Goal: Transaction & Acquisition: Purchase product/service

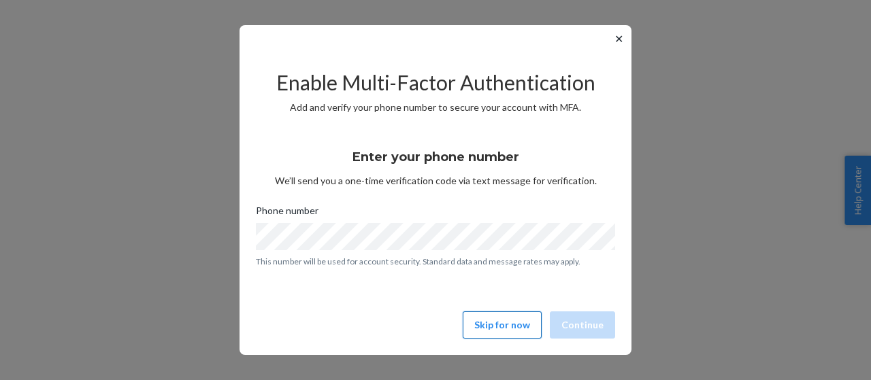
click at [527, 326] on button "Skip for now" at bounding box center [501, 324] width 79 height 27
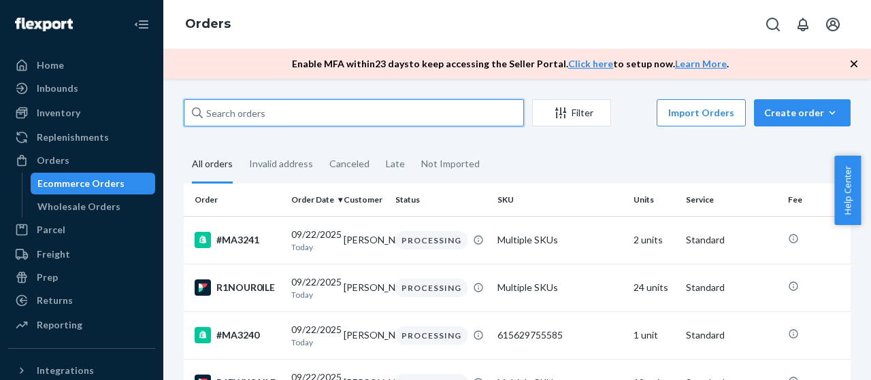
click at [388, 121] on input "text" at bounding box center [354, 112] width 340 height 27
paste input "[PERSON_NAME]"
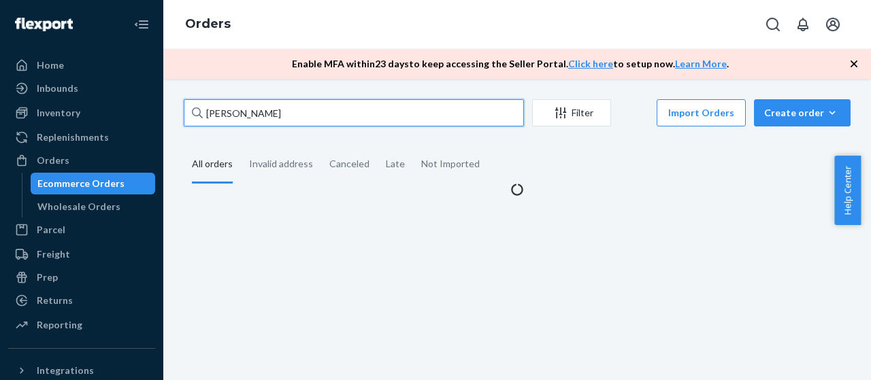
type input "[PERSON_NAME]"
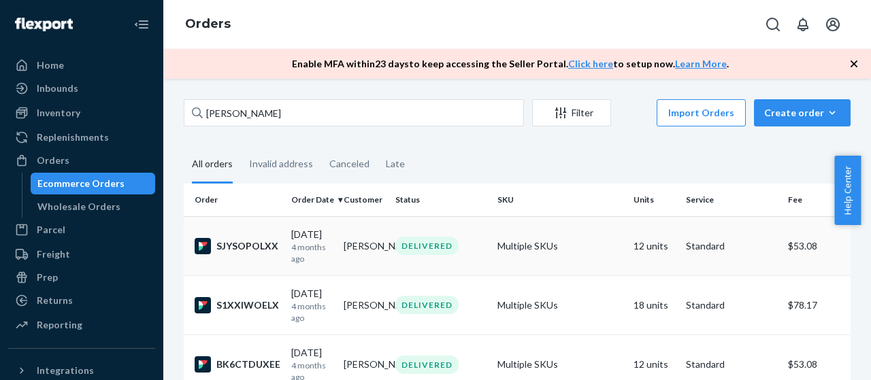
click at [249, 271] on td "SJYSOPOLXX" at bounding box center [235, 245] width 102 height 59
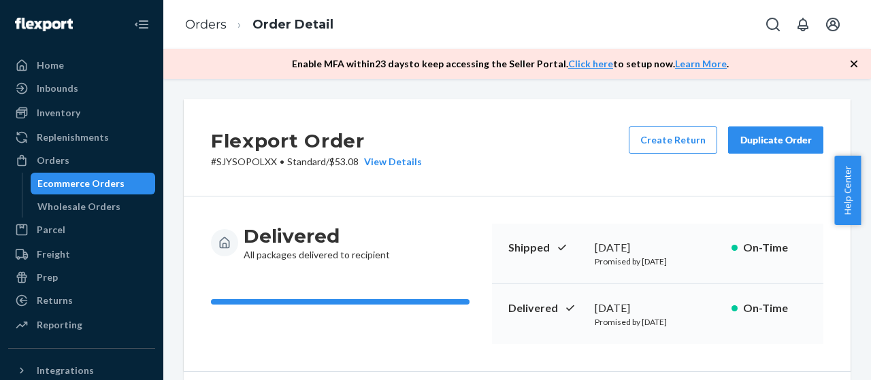
click at [855, 59] on icon "button" at bounding box center [854, 64] width 14 height 14
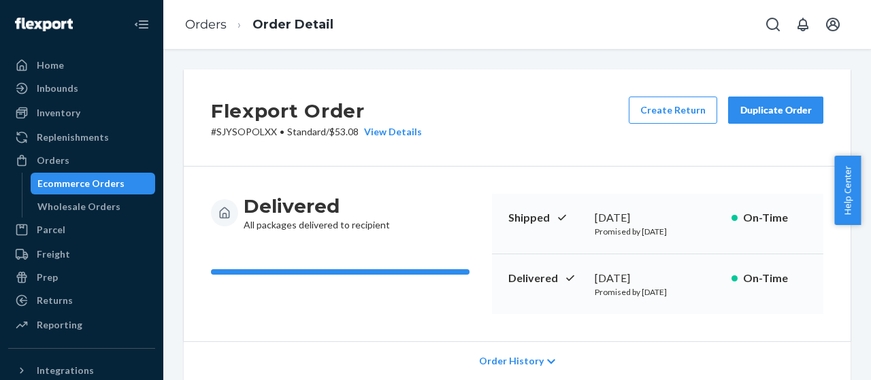
click at [771, 123] on button "Duplicate Order" at bounding box center [775, 110] width 95 height 27
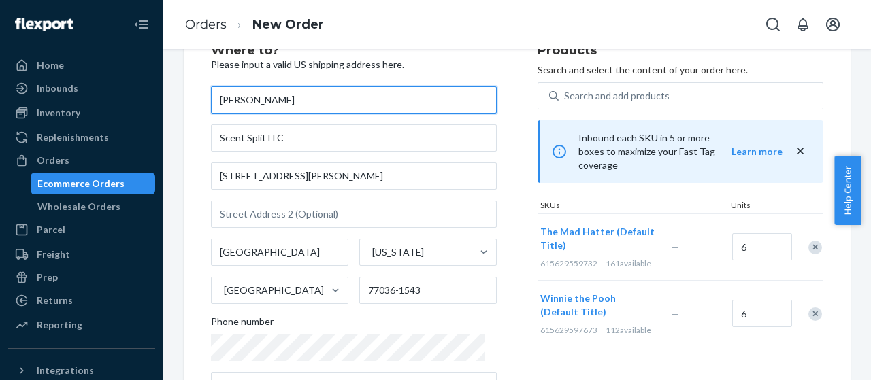
scroll to position [53, 0]
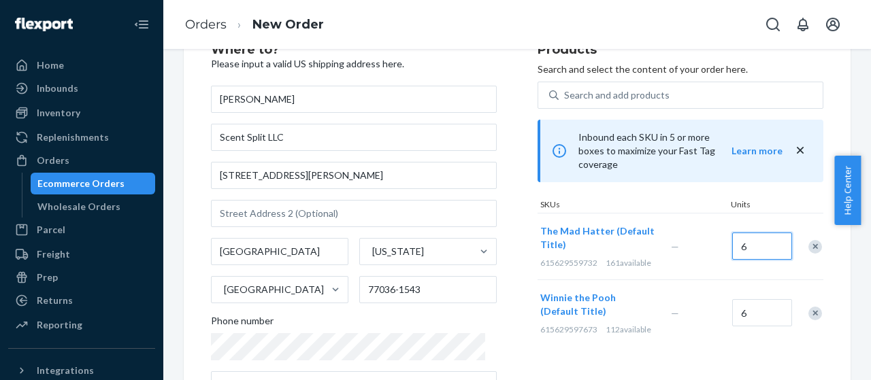
click at [762, 235] on input "6" at bounding box center [762, 246] width 60 height 27
type input "12"
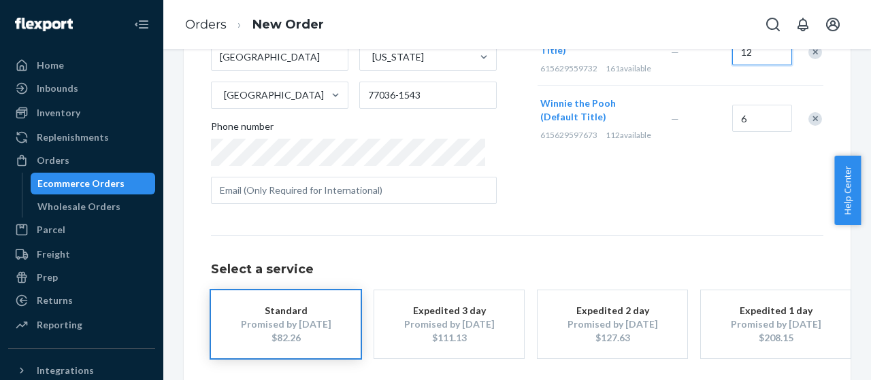
scroll to position [252, 0]
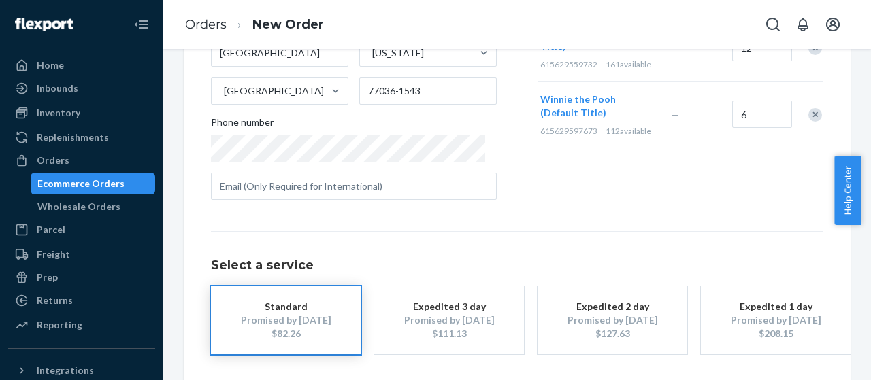
click at [641, 260] on h1 "Select a service" at bounding box center [517, 266] width 612 height 14
click at [545, 252] on div "Select a service Standard Promised by [DATE] $82.26 Expedited 3 day Promised by…" at bounding box center [517, 292] width 612 height 123
click at [437, 260] on h1 "Select a service" at bounding box center [517, 266] width 612 height 14
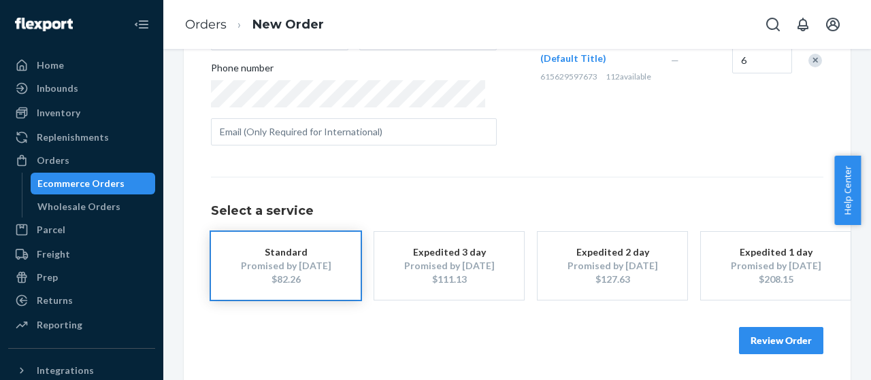
click at [781, 344] on button "Review Order" at bounding box center [781, 340] width 84 height 27
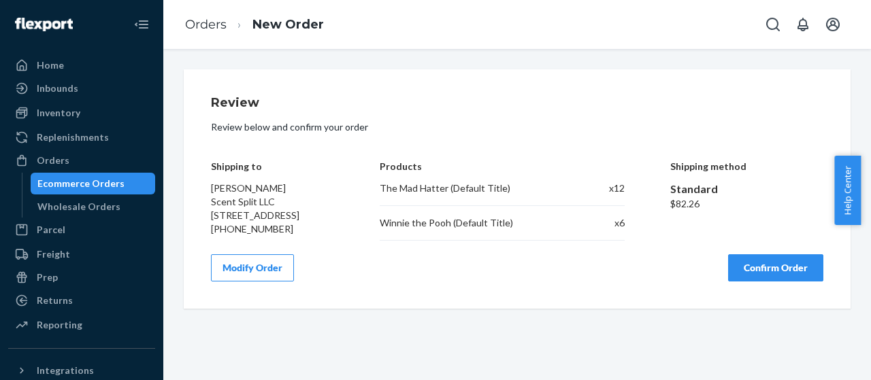
scroll to position [0, 0]
click at [779, 282] on button "Confirm Order" at bounding box center [775, 267] width 95 height 27
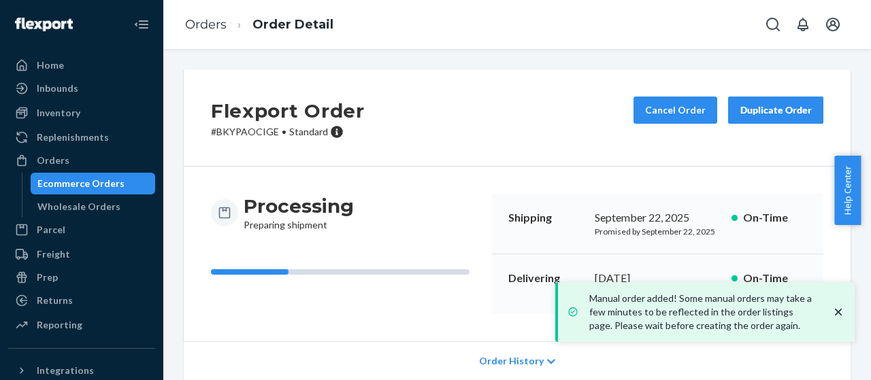
scroll to position [279, 0]
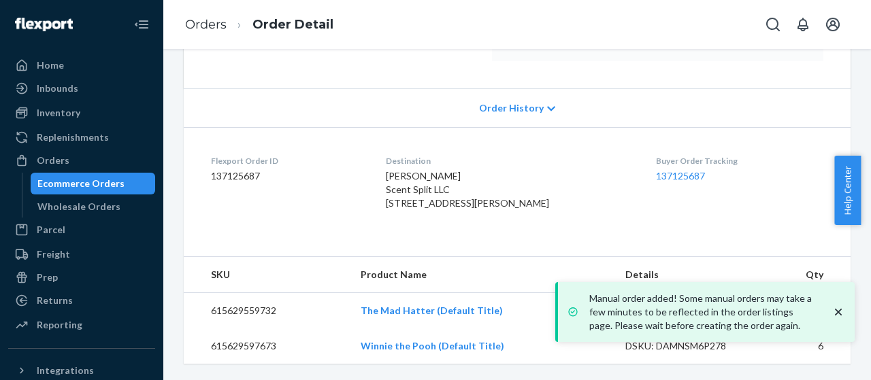
click at [832, 309] on icon "close toast" at bounding box center [838, 312] width 14 height 14
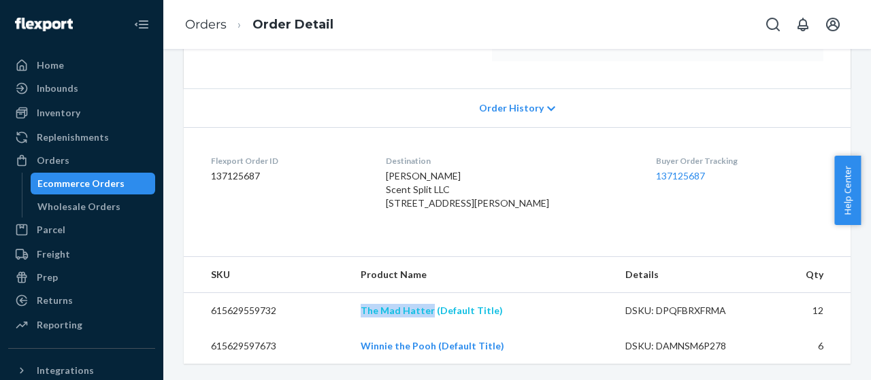
drag, startPoint x: 354, startPoint y: 309, endPoint x: 432, endPoint y: 310, distance: 78.2
click at [432, 310] on td "The Mad Hatter (Default Title)" at bounding box center [482, 311] width 265 height 36
copy link "The Mad Hatter"
drag, startPoint x: 350, startPoint y: 339, endPoint x: 437, endPoint y: 348, distance: 87.4
click at [437, 348] on tr "615629597673 Winnie the Pooh (Default Title) DSKU: DAMNSM6P278 6" at bounding box center [517, 345] width 667 height 35
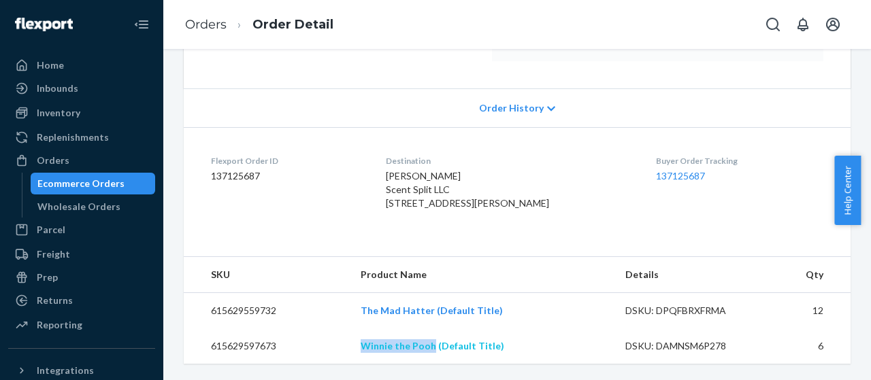
copy tr "Winnie the Pooh"
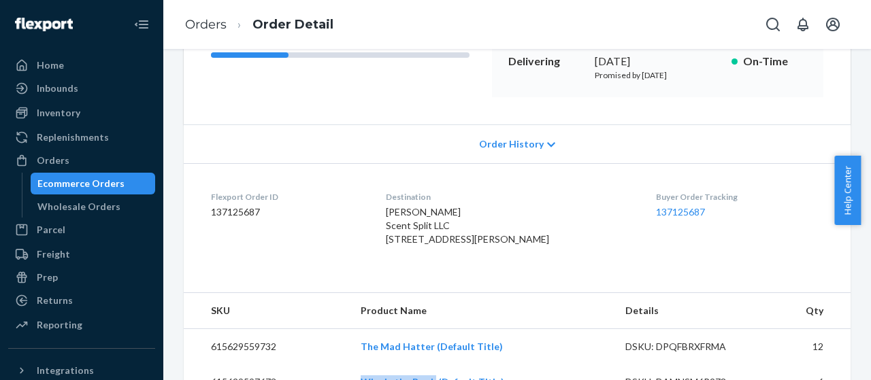
scroll to position [228, 0]
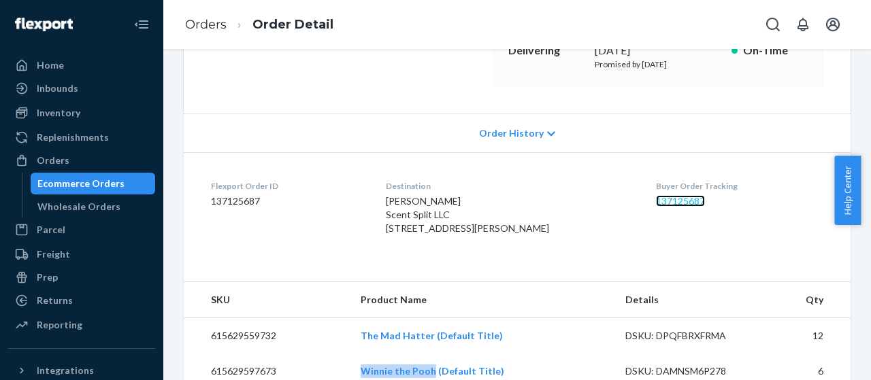
click at [658, 201] on link "137125687" at bounding box center [680, 201] width 49 height 12
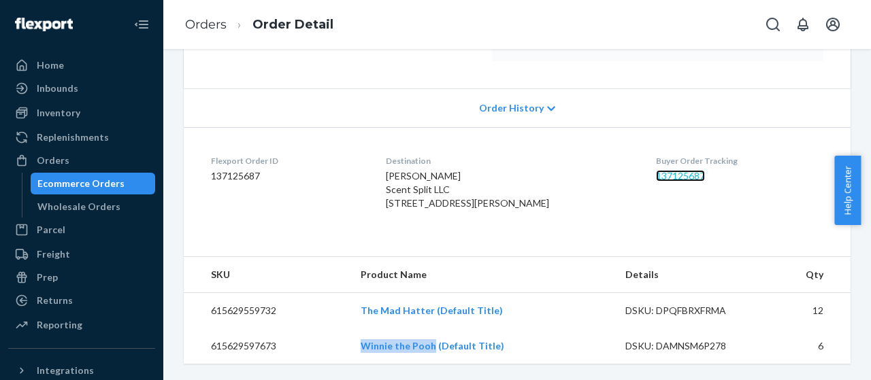
copy tr "Winnie the Pooh"
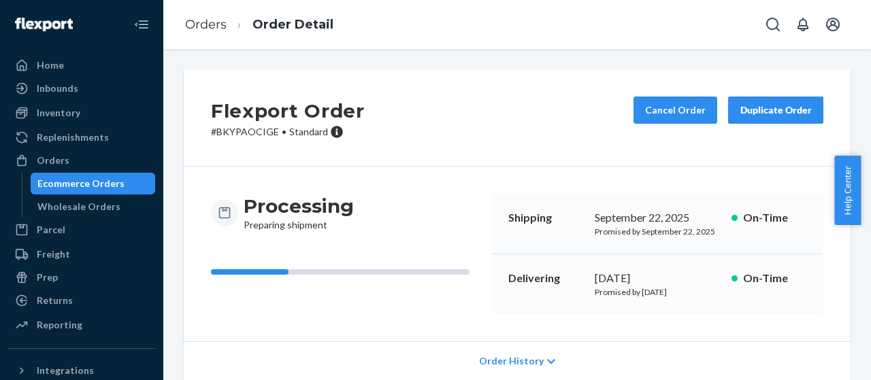
click at [795, 119] on button "Duplicate Order" at bounding box center [775, 110] width 95 height 27
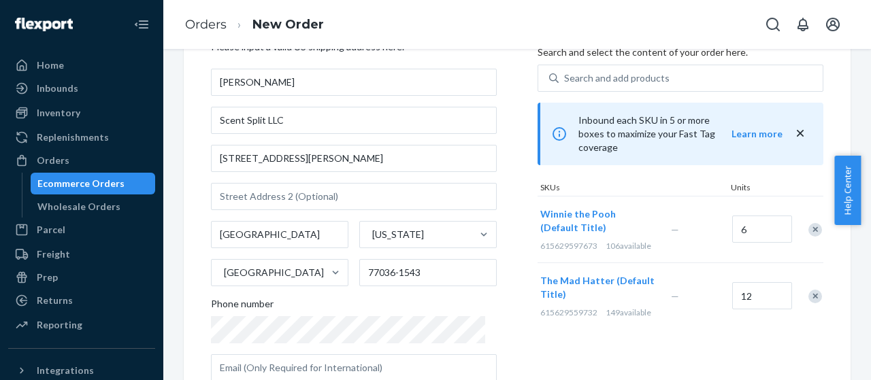
scroll to position [71, 0]
click at [808, 222] on div "Remove Item" at bounding box center [815, 229] width 14 height 14
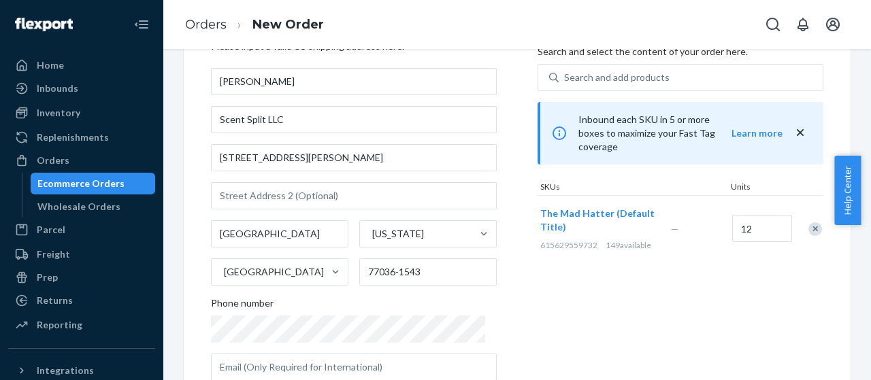
click at [808, 222] on div "Remove Item" at bounding box center [815, 229] width 14 height 14
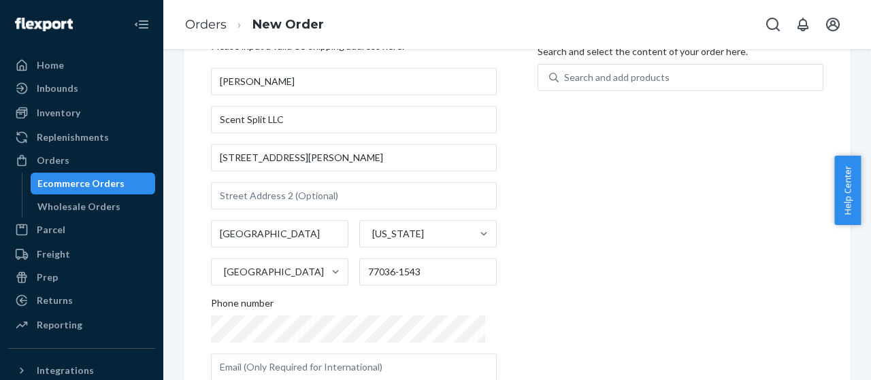
scroll to position [0, 0]
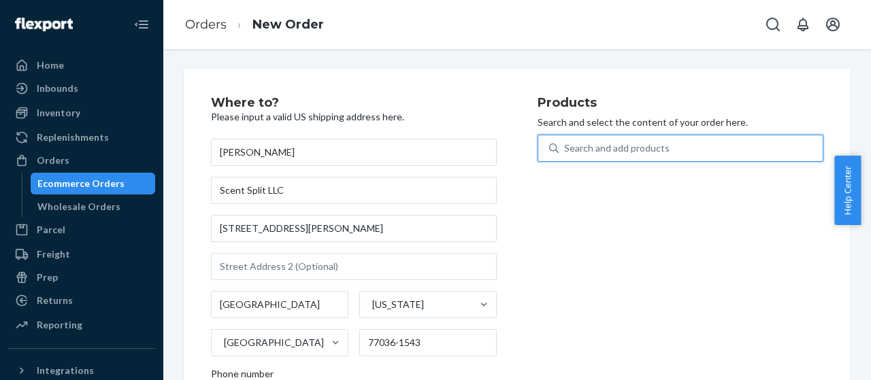
click at [677, 149] on div "Search and add products" at bounding box center [690, 148] width 264 height 24
click at [565, 149] on input "0 results available. Use Up and Down to choose options, press Enter to select t…" at bounding box center [564, 148] width 1 height 14
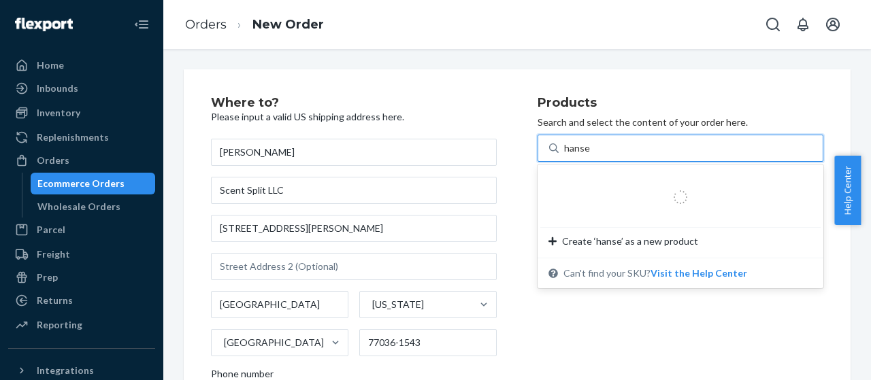
type input "hansel"
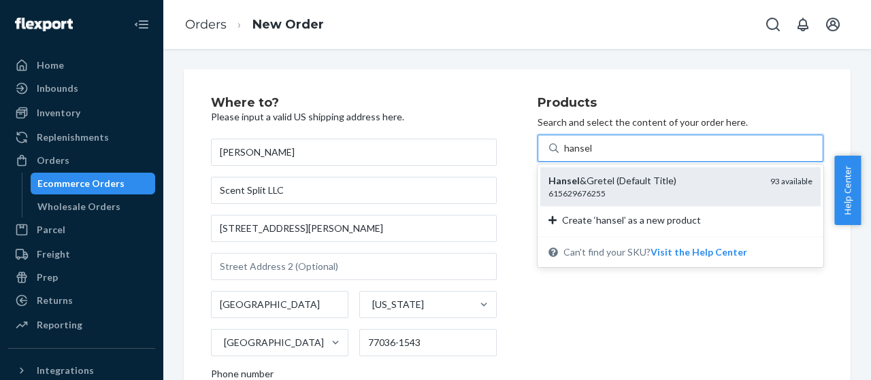
click at [639, 175] on div "Hansel &Gretel (Default Title)" at bounding box center [653, 181] width 211 height 14
click at [592, 155] on input "hansel" at bounding box center [578, 148] width 29 height 14
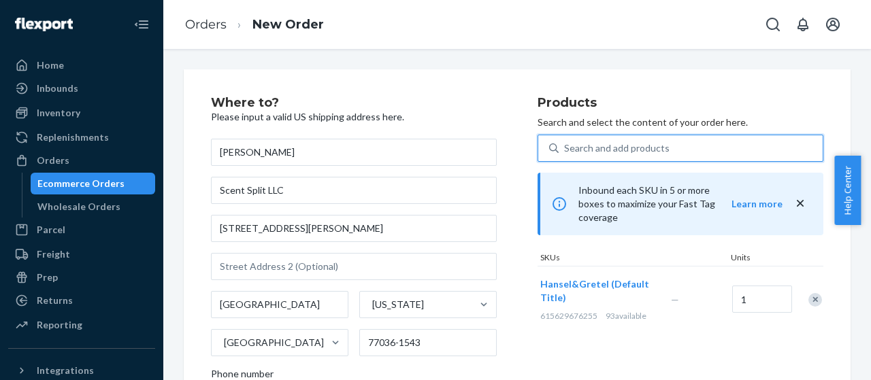
click at [623, 145] on div "Search and add products" at bounding box center [616, 148] width 105 height 14
click at [565, 145] on input "0 results available. Use Up and Down to choose options, press Enter to select t…" at bounding box center [564, 148] width 1 height 14
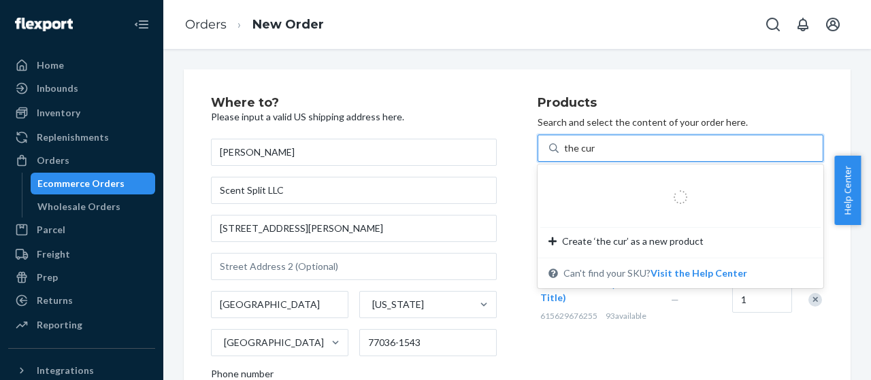
type input "the curs"
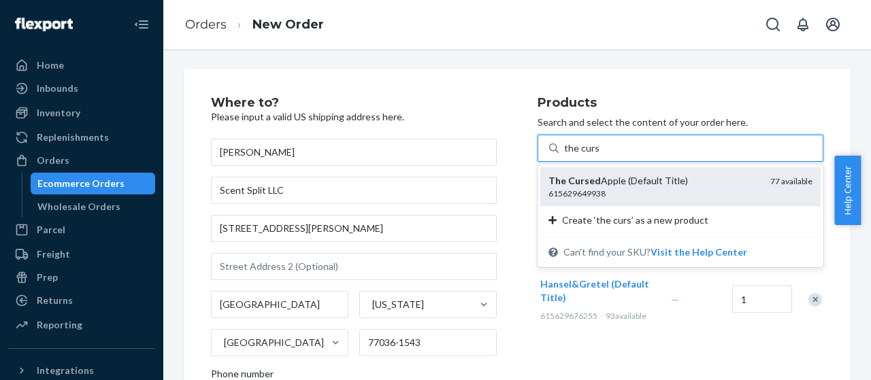
click at [593, 194] on div "615629649938" at bounding box center [653, 194] width 211 height 12
click at [593, 155] on input "the curs" at bounding box center [581, 148] width 35 height 14
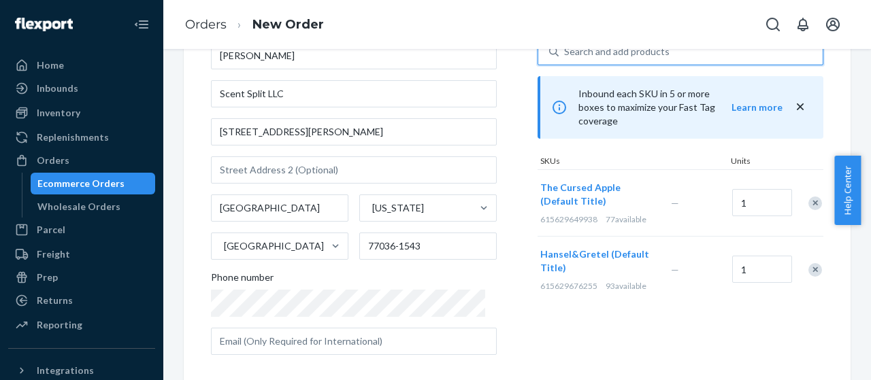
scroll to position [97, 0]
click at [747, 256] on input "1" at bounding box center [762, 269] width 60 height 27
type input "12"
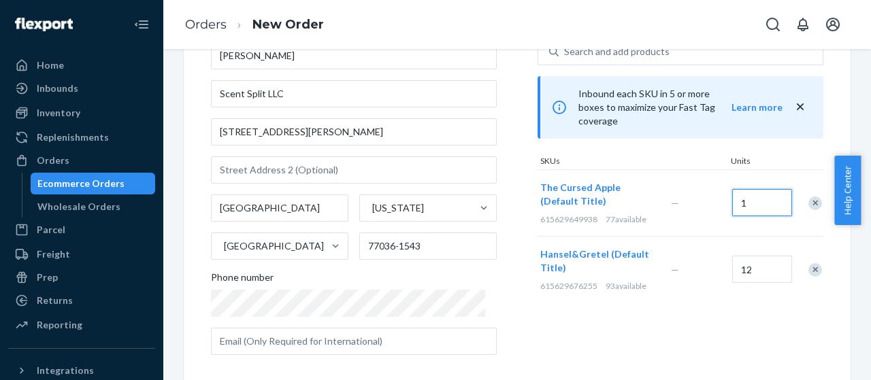
click at [732, 189] on input "1" at bounding box center [762, 202] width 60 height 27
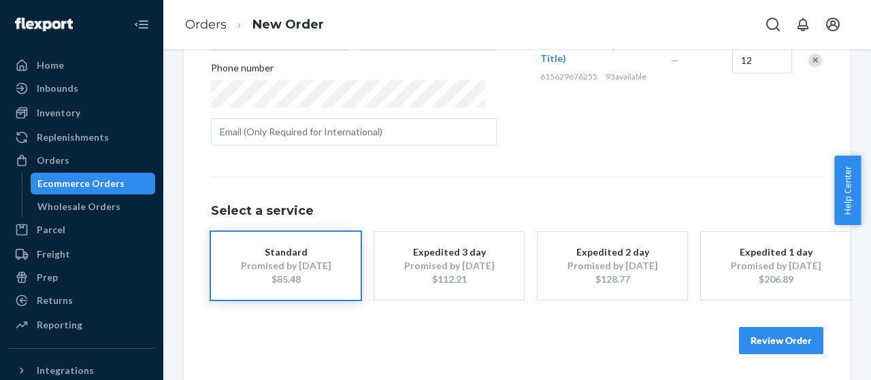
type input "6"
click at [755, 338] on button "Review Order" at bounding box center [781, 340] width 84 height 27
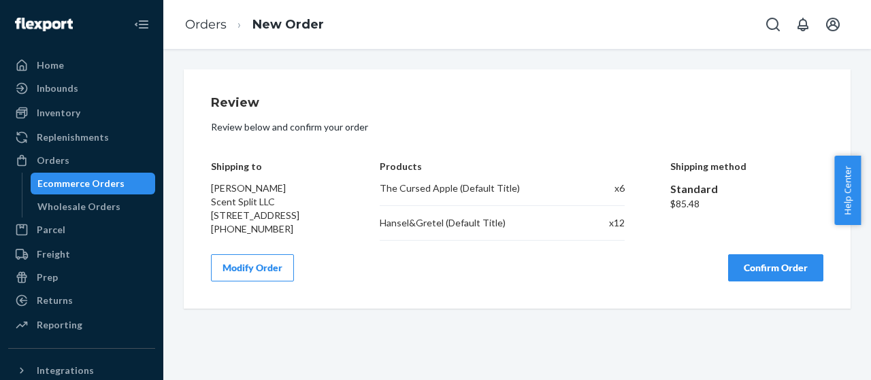
click at [768, 267] on button "Confirm Order" at bounding box center [775, 267] width 95 height 27
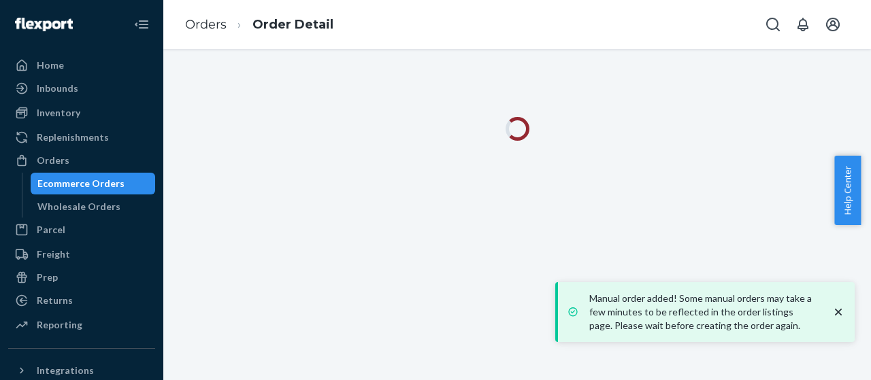
click at [841, 311] on icon "close toast" at bounding box center [838, 312] width 14 height 14
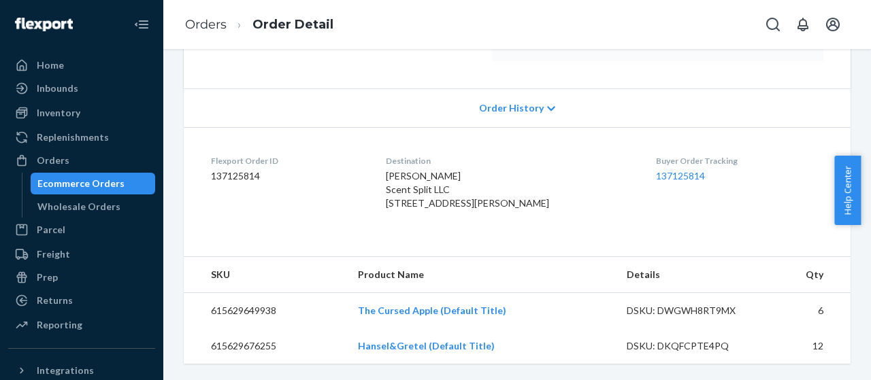
scroll to position [279, 0]
click at [656, 170] on link "137125814" at bounding box center [680, 176] width 49 height 12
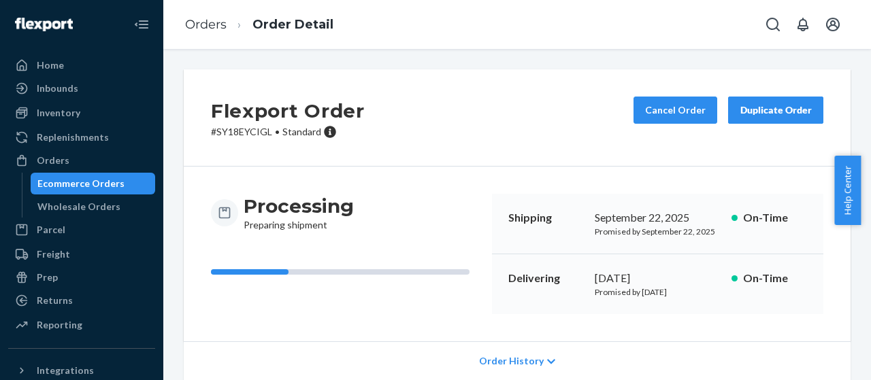
click at [777, 104] on div "Duplicate Order" at bounding box center [775, 110] width 72 height 14
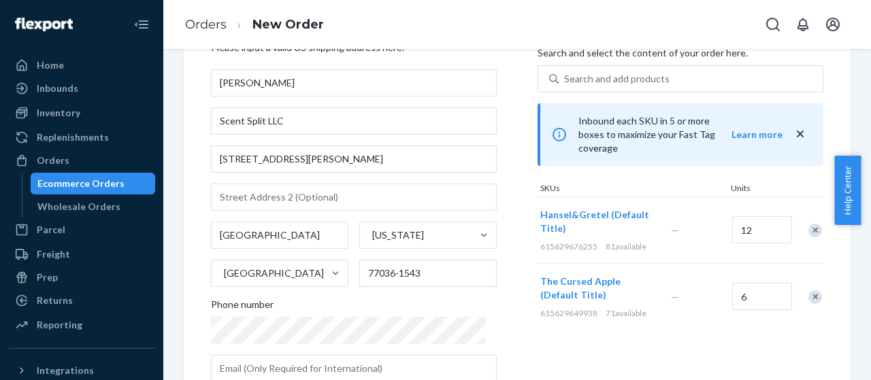
scroll to position [74, 0]
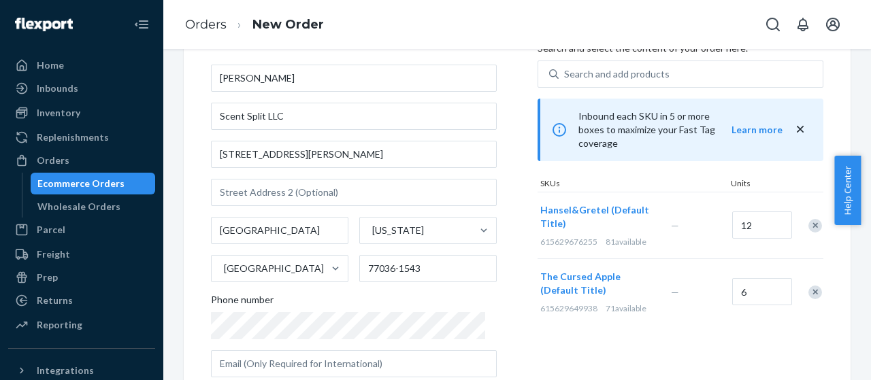
click at [808, 219] on div "Remove Item" at bounding box center [815, 226] width 14 height 14
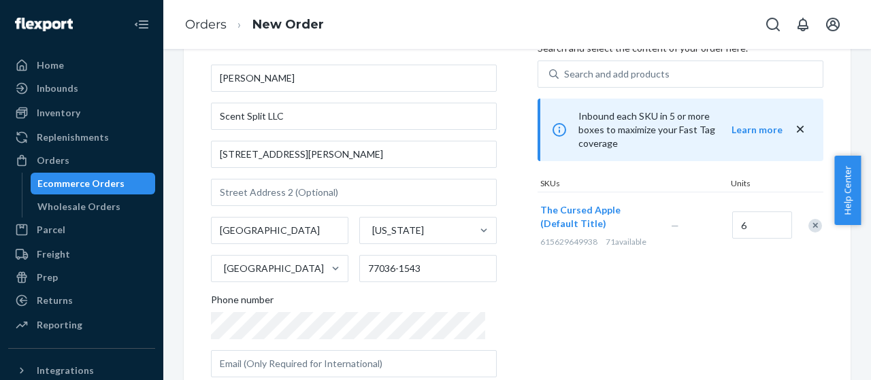
click at [808, 219] on div "Remove Item" at bounding box center [815, 226] width 14 height 14
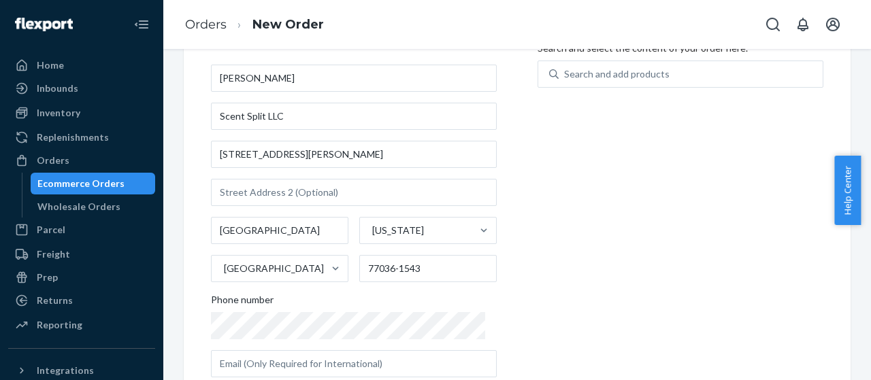
scroll to position [0, 0]
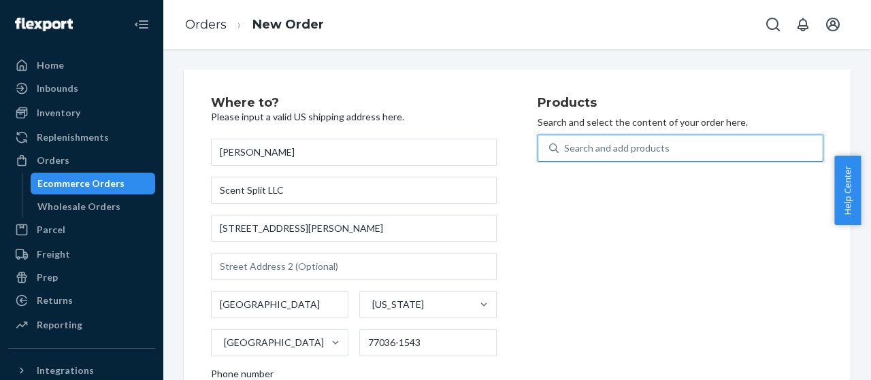
click at [659, 148] on div "Search and add products" at bounding box center [616, 148] width 105 height 14
click at [565, 148] on input "0 results available. Use Up and Down to choose options, press Enter to select t…" at bounding box center [564, 148] width 1 height 14
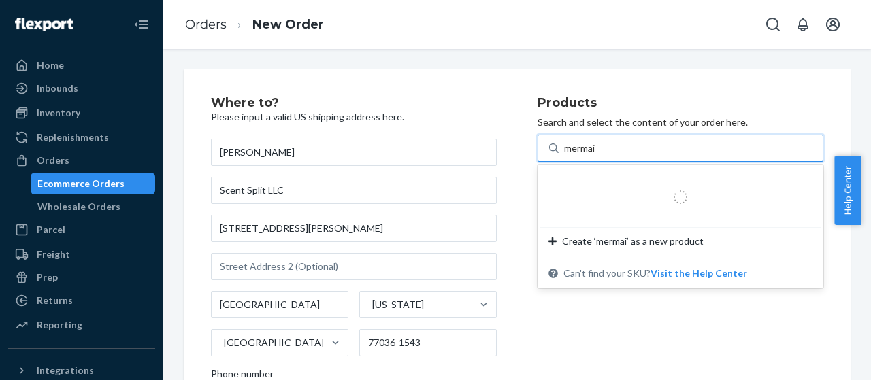
type input "mermaid"
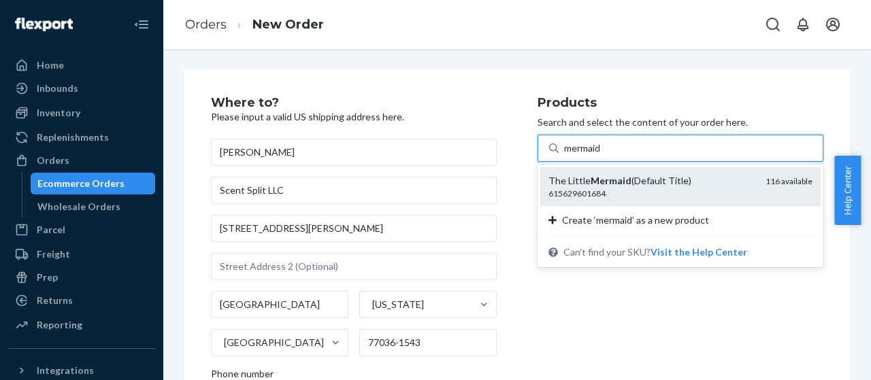
click at [624, 186] on div "The Little Mermaid (Default Title)" at bounding box center [651, 181] width 206 height 14
click at [602, 155] on input "mermaid" at bounding box center [583, 148] width 38 height 14
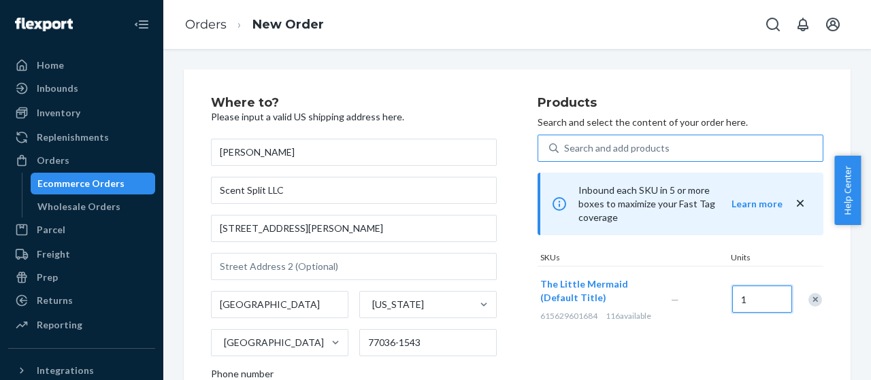
click at [741, 288] on input "1" at bounding box center [762, 299] width 60 height 27
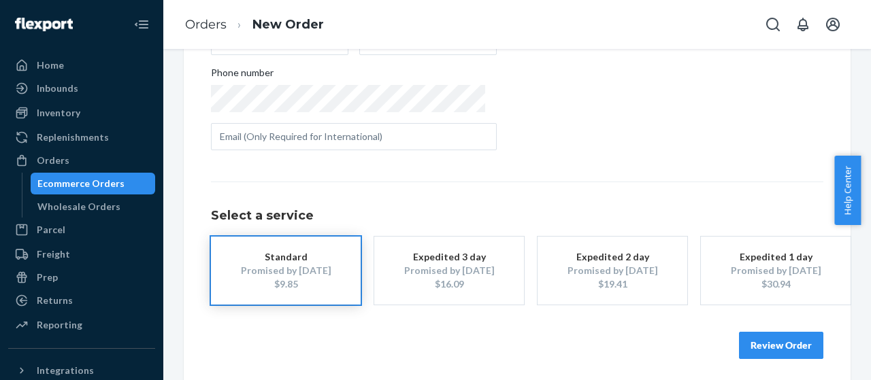
scroll to position [306, 0]
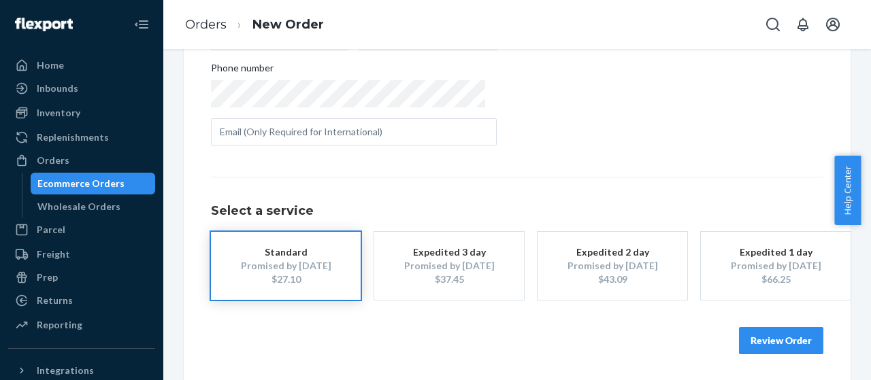
type input "6"
click at [788, 345] on button "Review Order" at bounding box center [781, 340] width 84 height 27
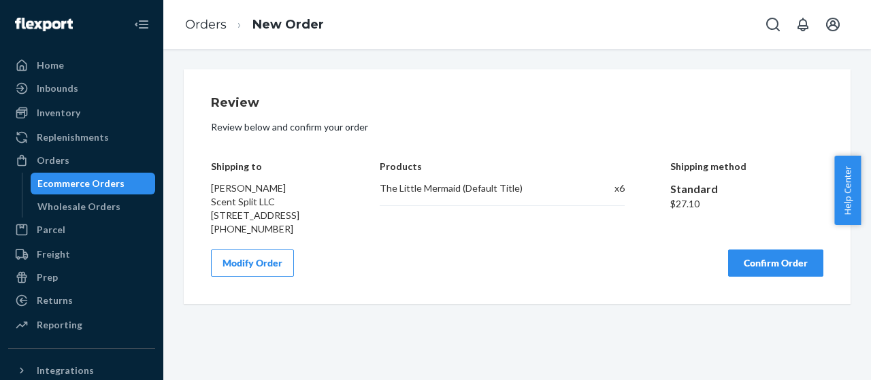
click at [747, 267] on button "Confirm Order" at bounding box center [775, 263] width 95 height 27
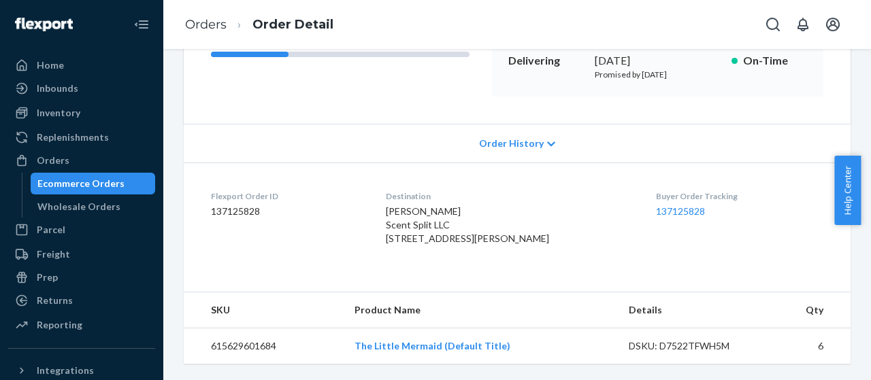
scroll to position [243, 0]
click at [656, 205] on link "137125828" at bounding box center [680, 211] width 49 height 12
drag, startPoint x: 346, startPoint y: 347, endPoint x: 439, endPoint y: 350, distance: 92.5
click at [439, 350] on tr "615629601684 The Little Mermaid (Default Title) DSKU: D7522TFWH5M 6" at bounding box center [517, 346] width 667 height 36
copy tr "The Little Mermaid"
